Goal: Transaction & Acquisition: Purchase product/service

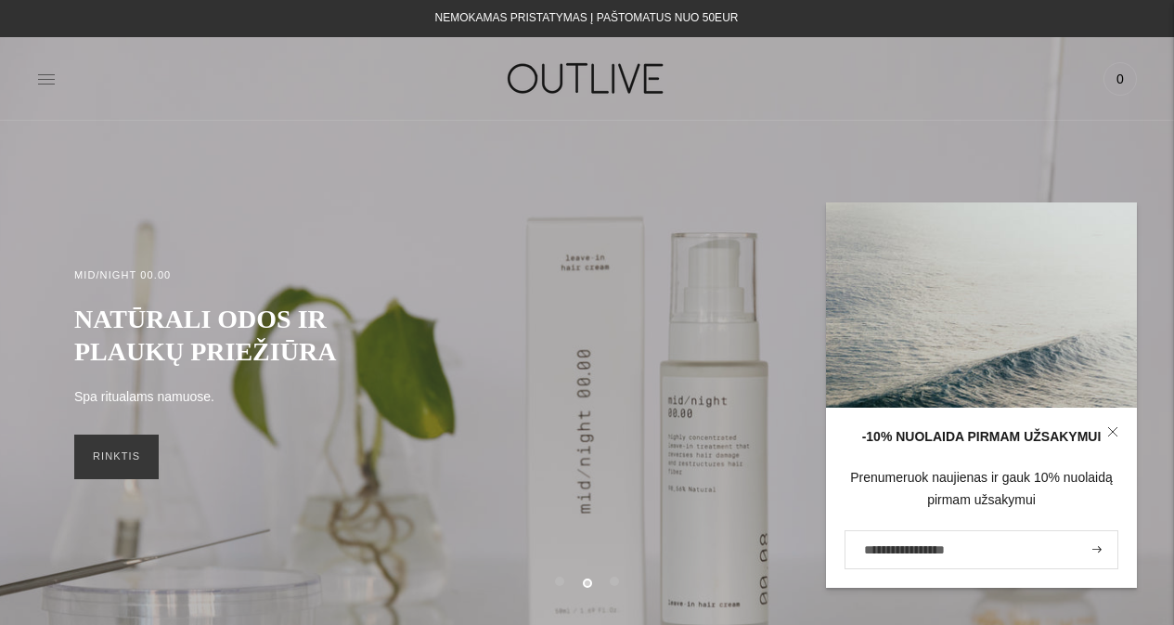
click at [43, 74] on icon at bounding box center [46, 78] width 17 height 9
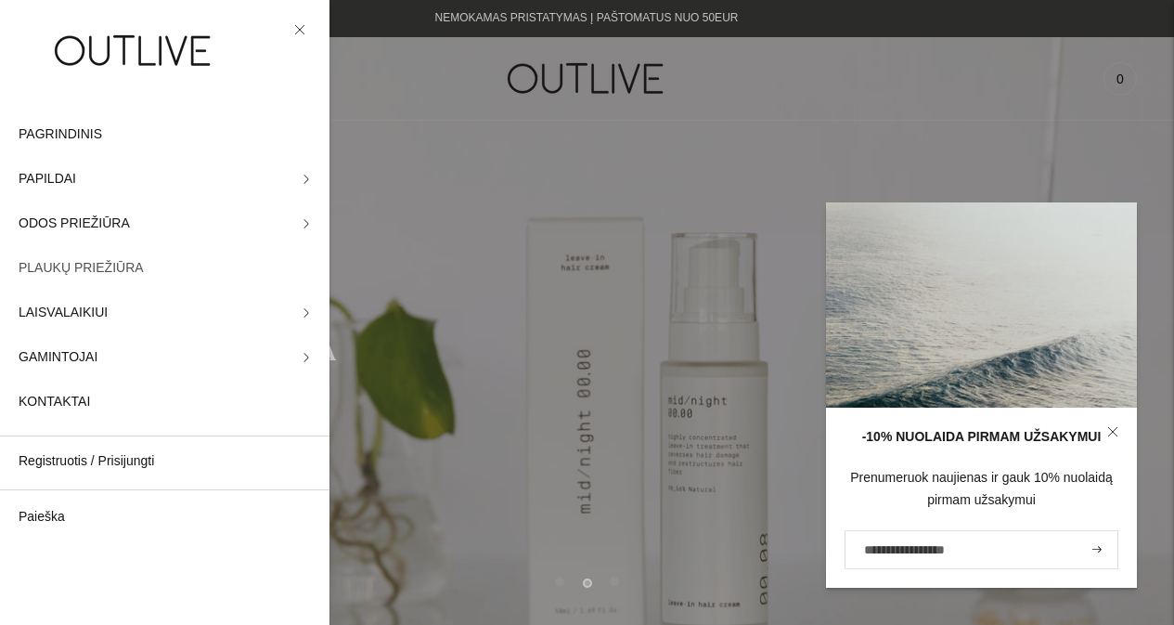
click at [63, 267] on span "PLAUKŲ PRIEŽIŪRA" at bounding box center [81, 268] width 125 height 22
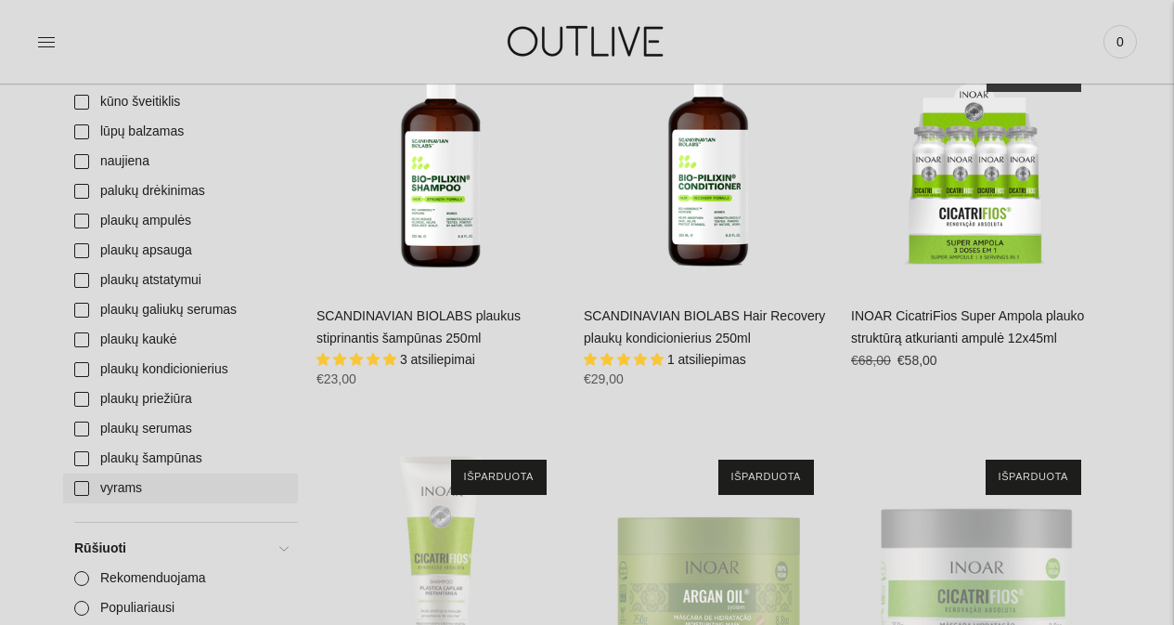
scroll to position [1074, 0]
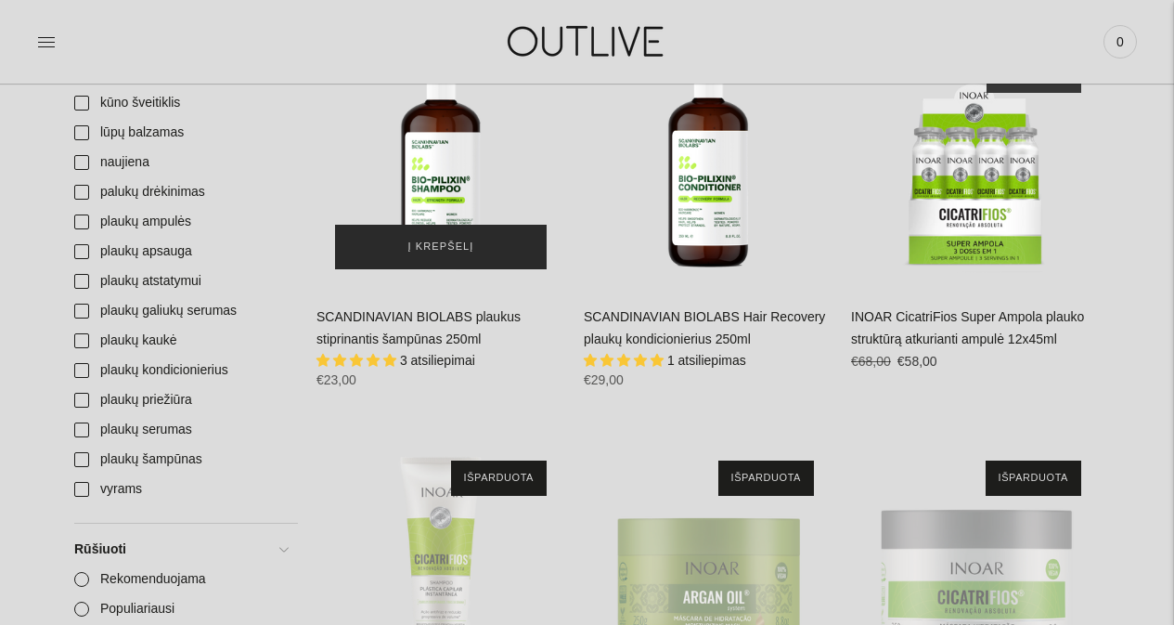
click at [464, 238] on span "Į krepšelį" at bounding box center [441, 247] width 66 height 19
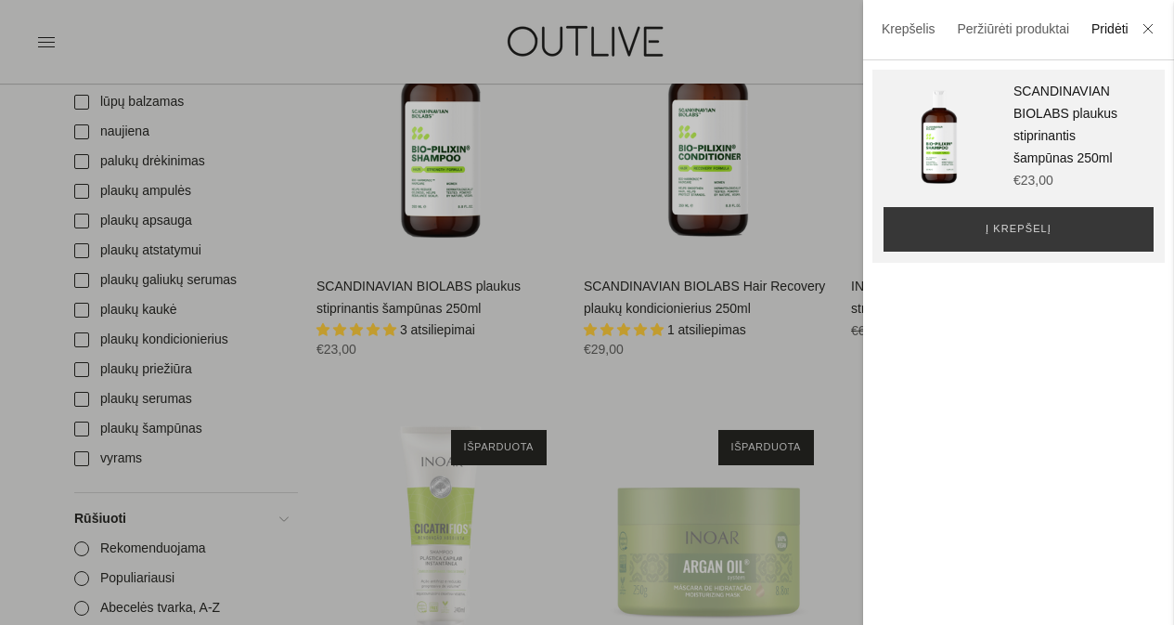
scroll to position [1104, 0]
click at [798, 335] on div at bounding box center [587, 312] width 1174 height 625
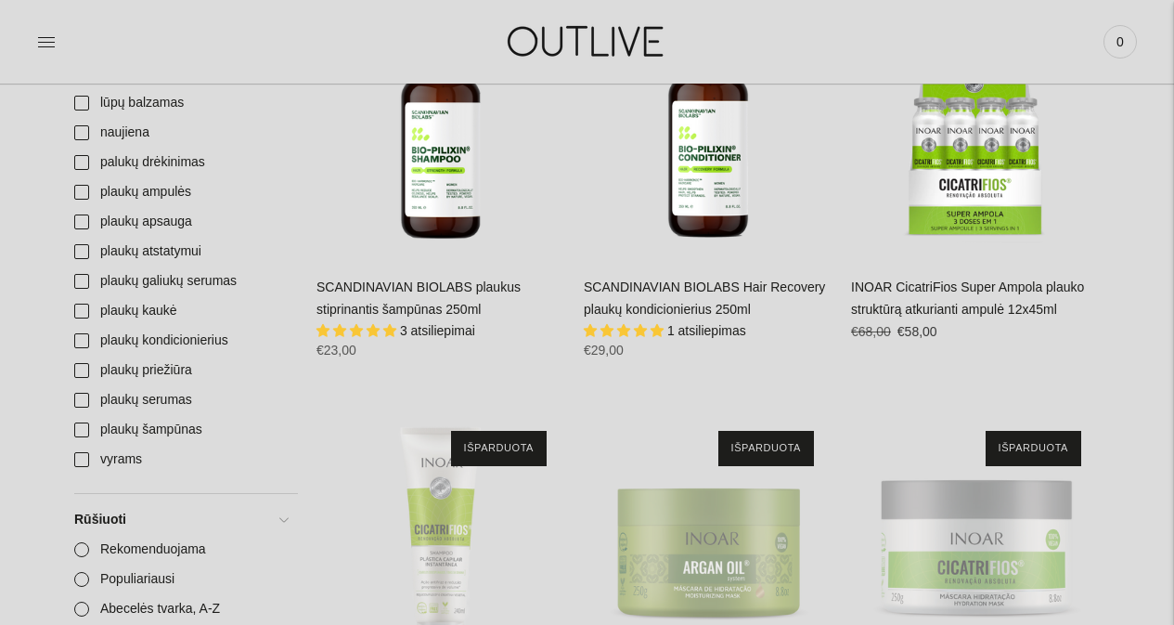
click at [702, 279] on link "SCANDINAVIAN BIOLABS Hair Recovery plaukų kondicionierius 250ml" at bounding box center [704, 297] width 241 height 37
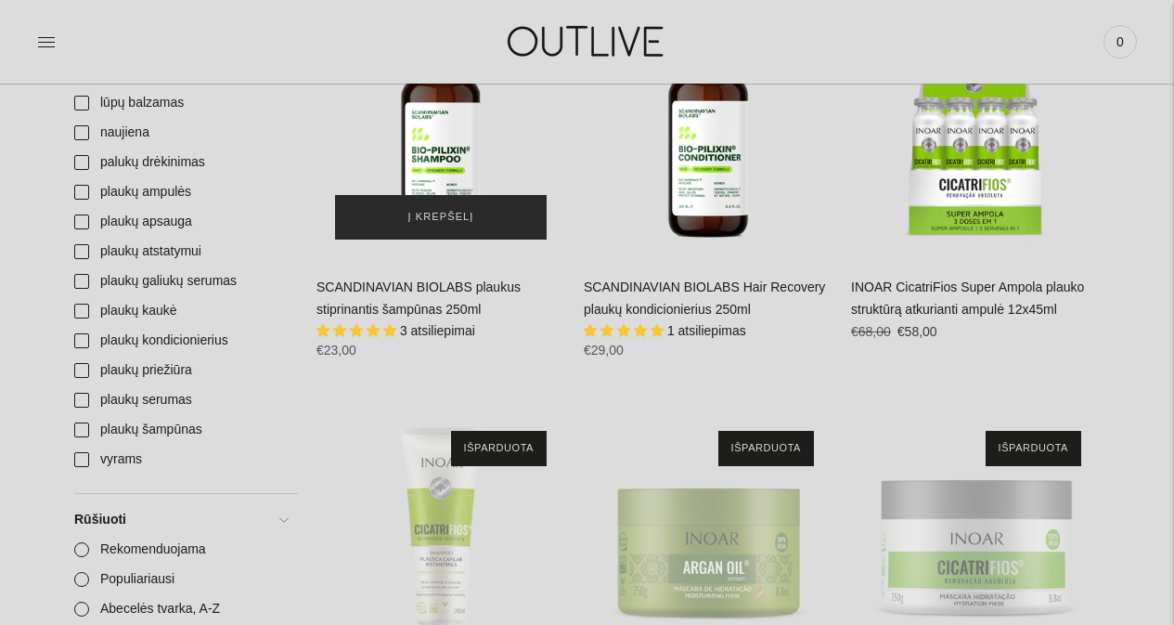
click at [447, 208] on span "Į krepšelį" at bounding box center [441, 217] width 66 height 19
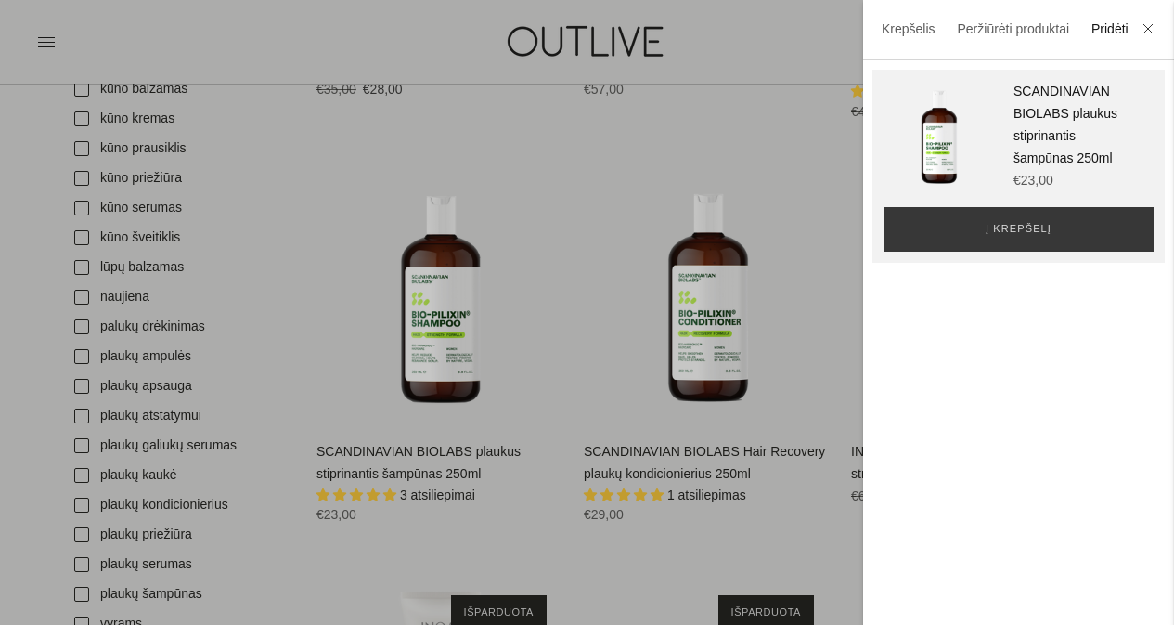
scroll to position [931, 0]
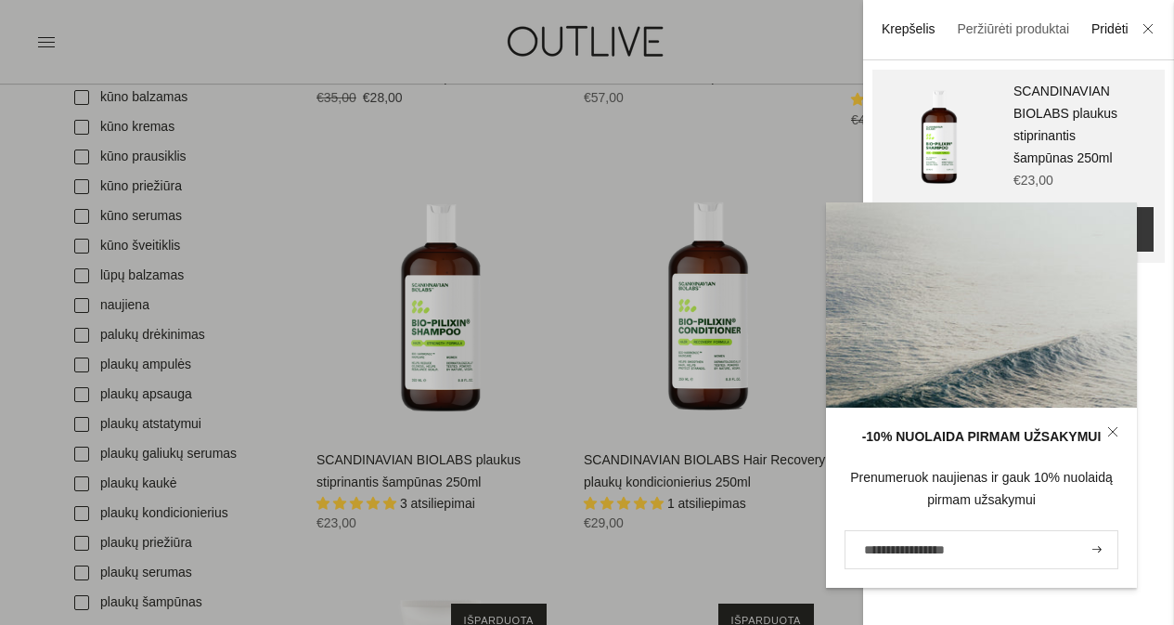
click at [900, 27] on link "Krepšelis" at bounding box center [909, 28] width 54 height 15
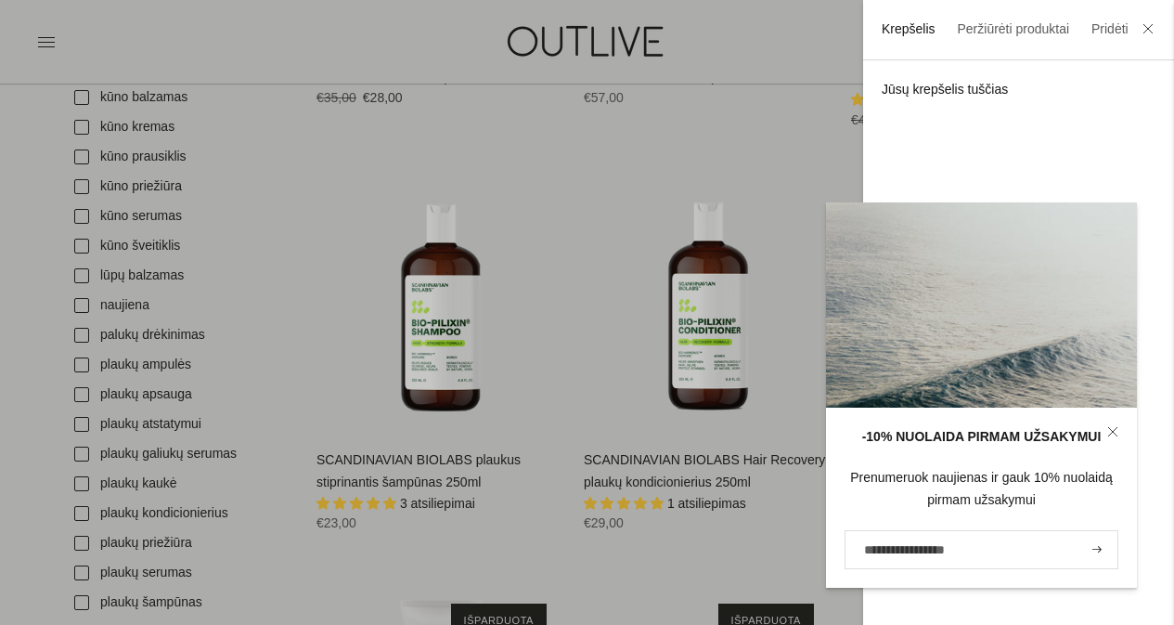
click at [901, 26] on link "Krepšelis" at bounding box center [909, 28] width 54 height 15
click at [1112, 433] on icon at bounding box center [1112, 431] width 8 height 8
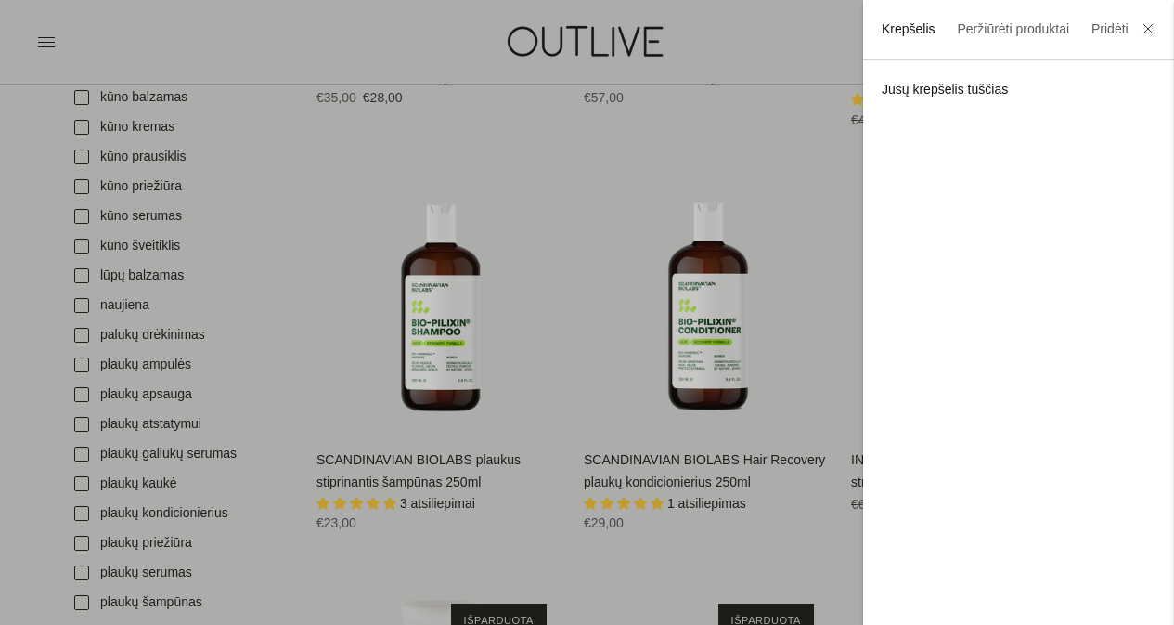
click at [916, 31] on link "Krepšelis" at bounding box center [909, 28] width 54 height 15
click at [559, 228] on div at bounding box center [587, 312] width 1174 height 625
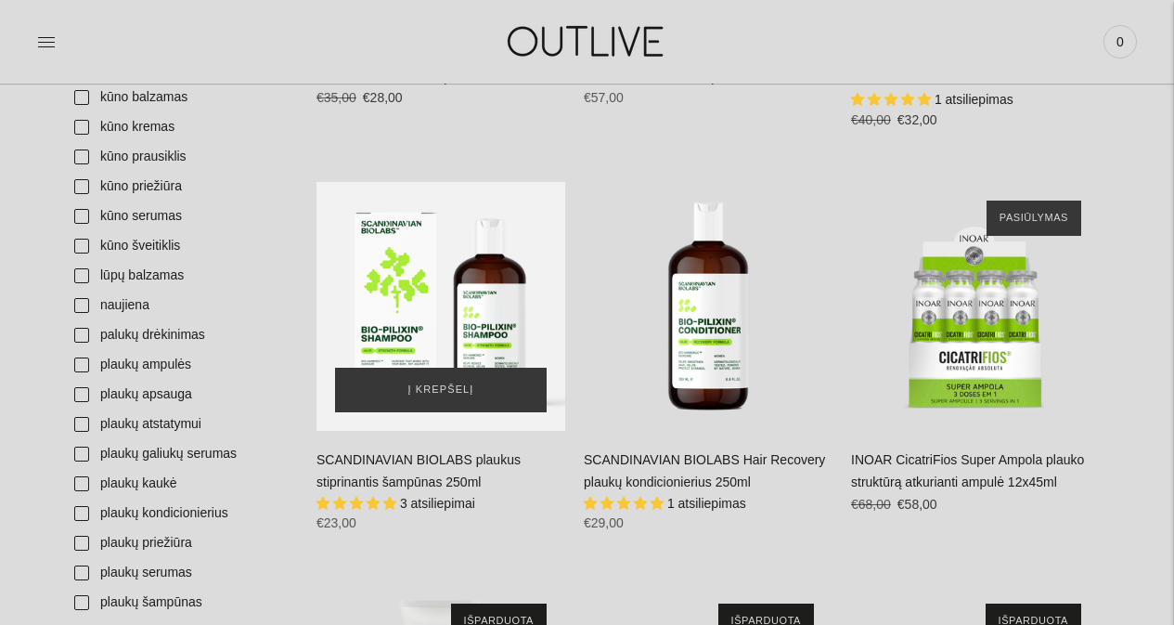
click at [441, 227] on div "SCANDINAVIAN BIOLABS plaukus stiprinantis šampūnas 250ml\a" at bounding box center [441, 306] width 249 height 249
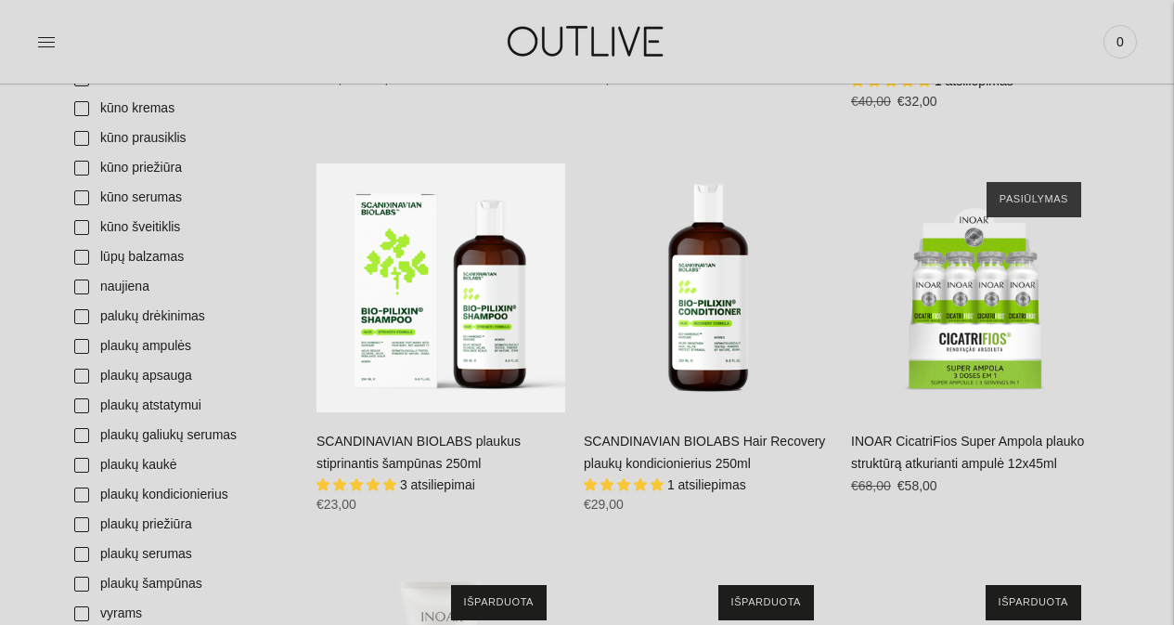
scroll to position [951, 0]
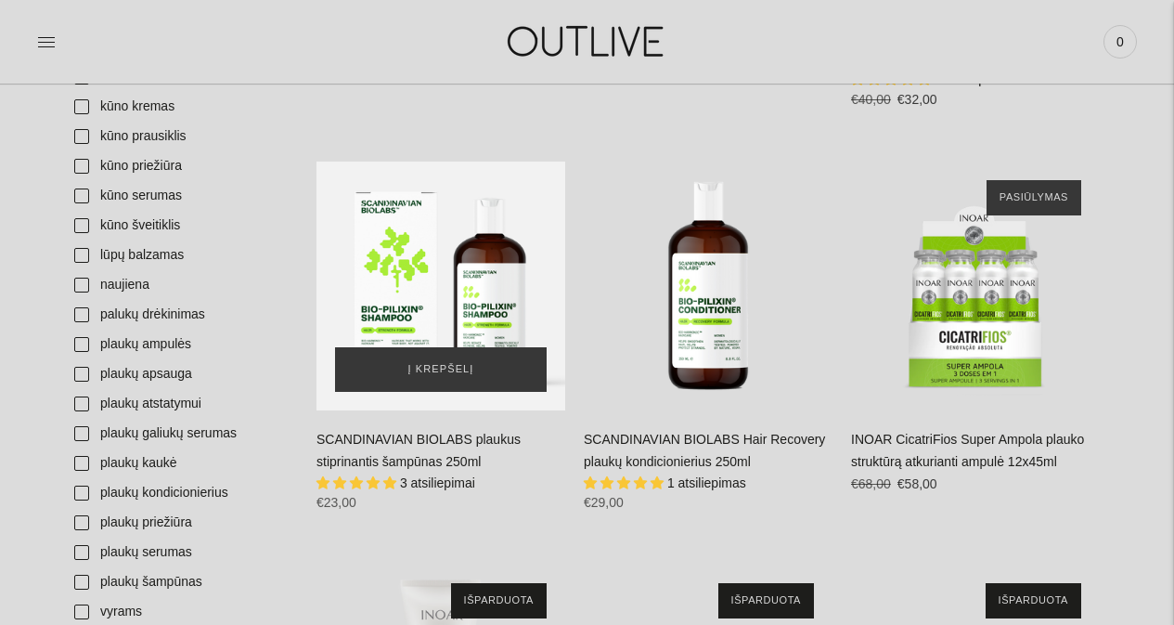
click at [505, 260] on div "SCANDINAVIAN BIOLABS plaukus stiprinantis šampūnas 250ml\a" at bounding box center [441, 286] width 249 height 249
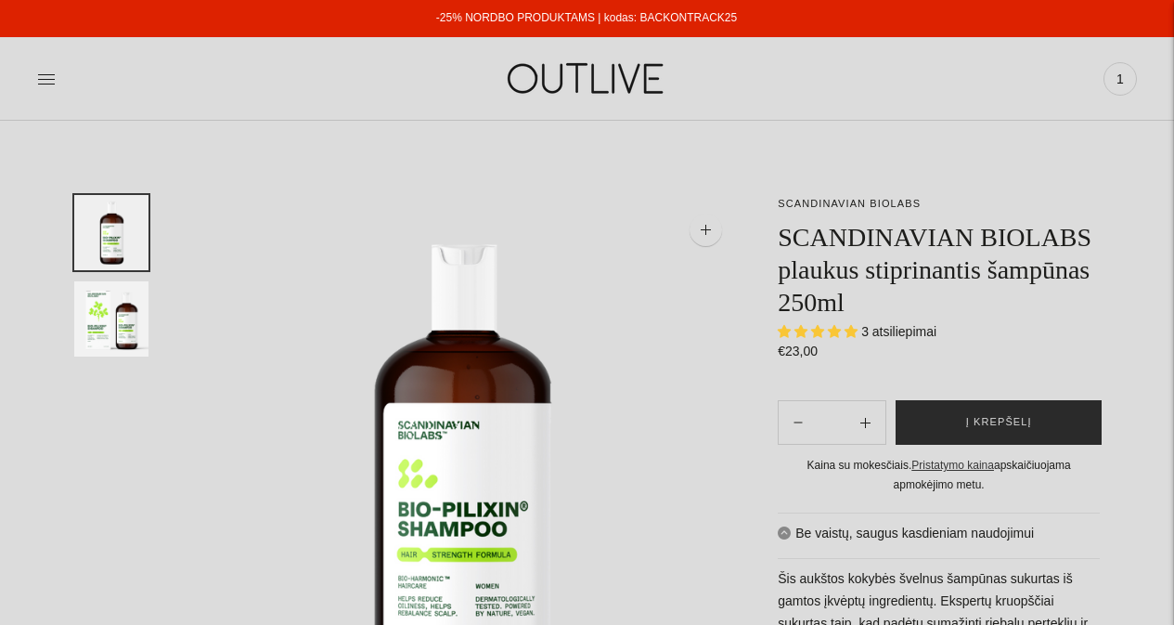
click at [1058, 445] on button "Į krepšelį" at bounding box center [999, 422] width 206 height 45
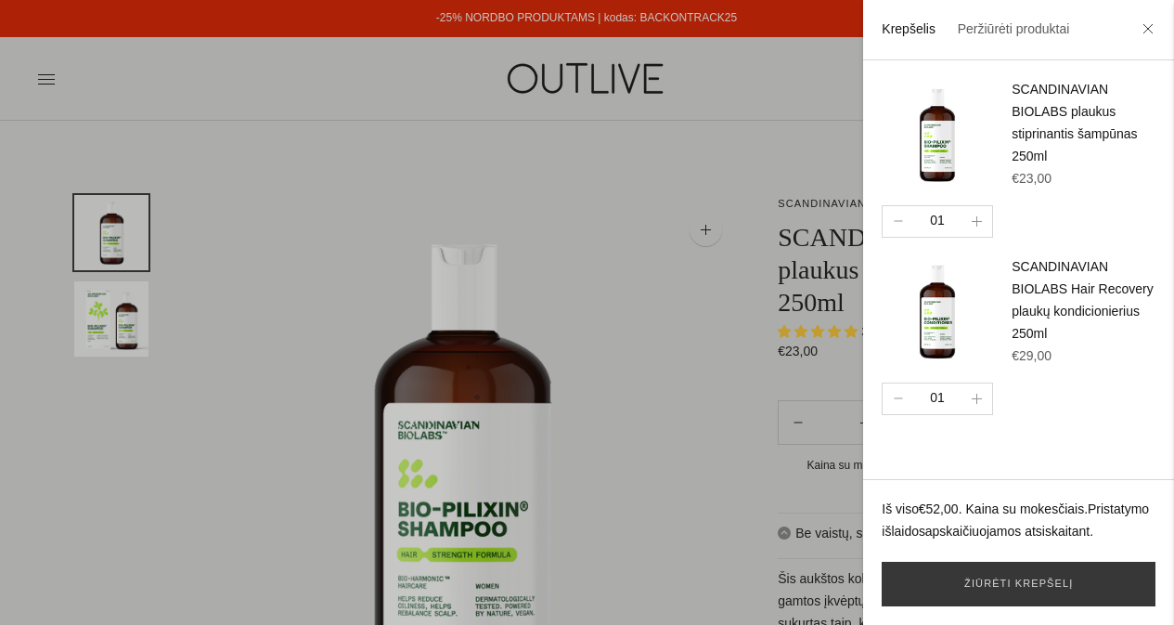
click at [637, 183] on div at bounding box center [587, 312] width 1174 height 625
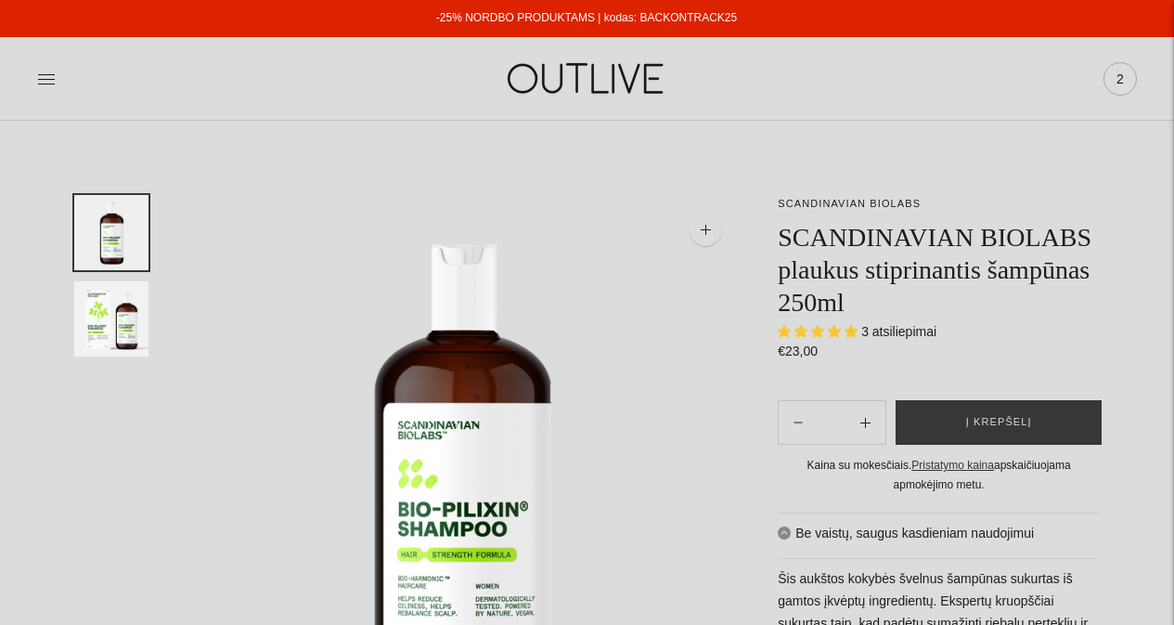
click at [1118, 82] on span "2" at bounding box center [1120, 79] width 26 height 26
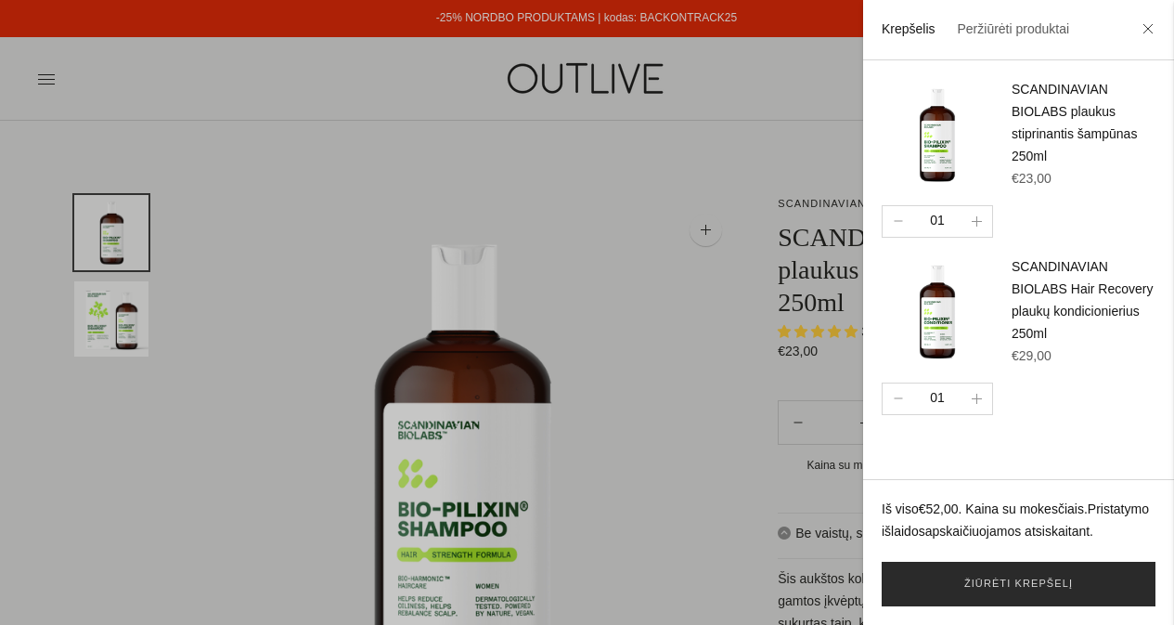
click at [1042, 591] on link "Žiūrėti krepšelį" at bounding box center [1019, 584] width 274 height 45
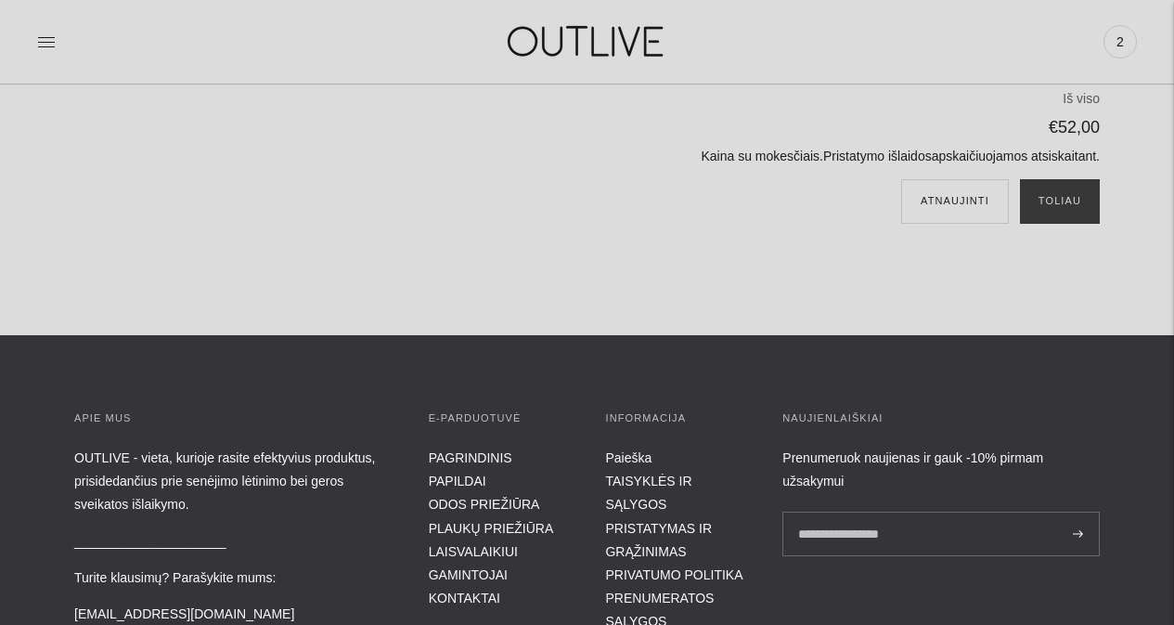
scroll to position [454, 0]
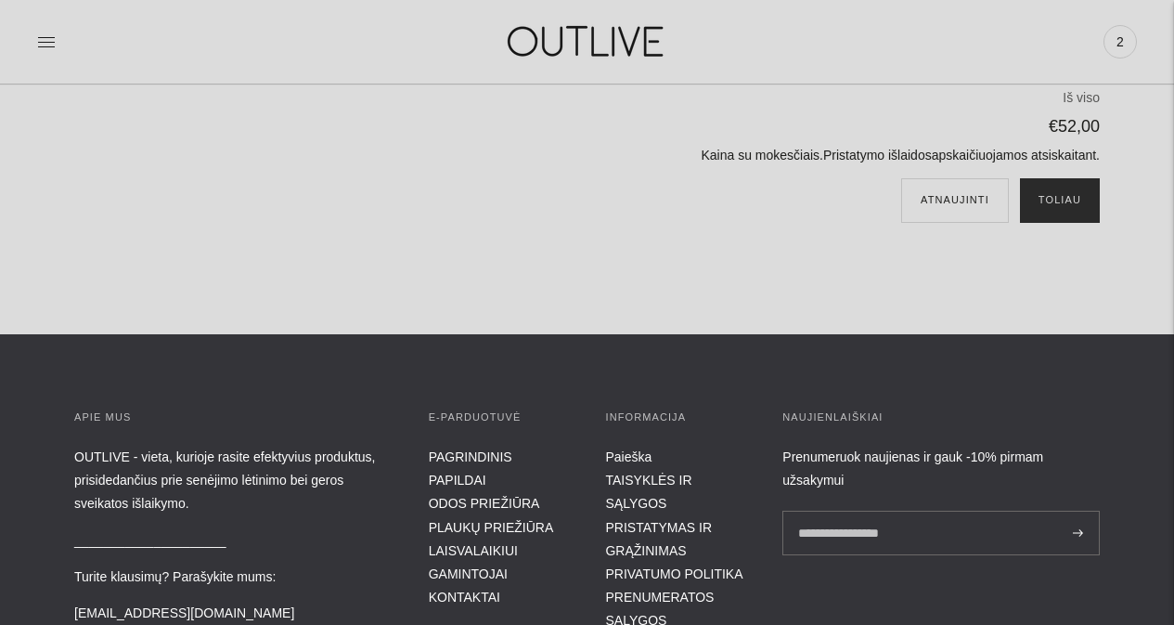
click at [1072, 206] on button "Toliau" at bounding box center [1060, 200] width 80 height 45
